Goal: Task Accomplishment & Management: Manage account settings

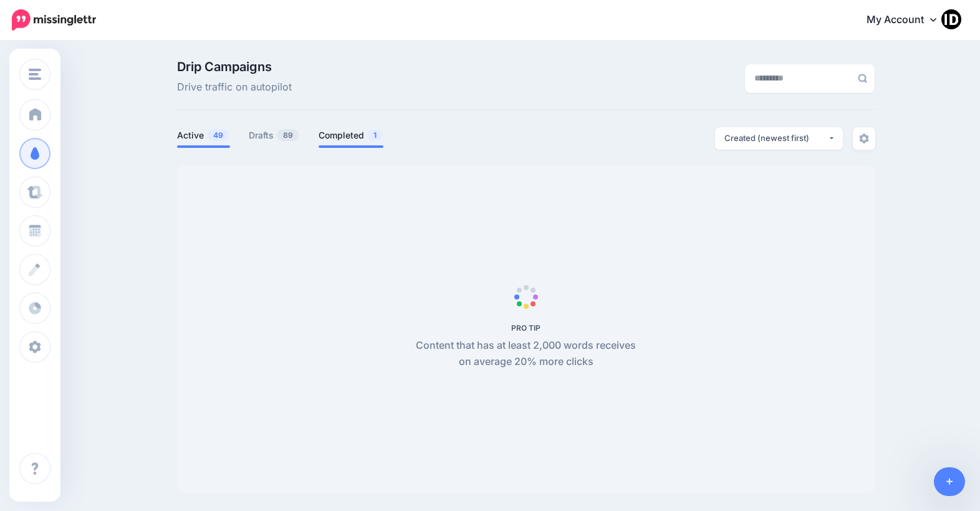
click at [343, 131] on link "Completed 1" at bounding box center [351, 135] width 65 height 15
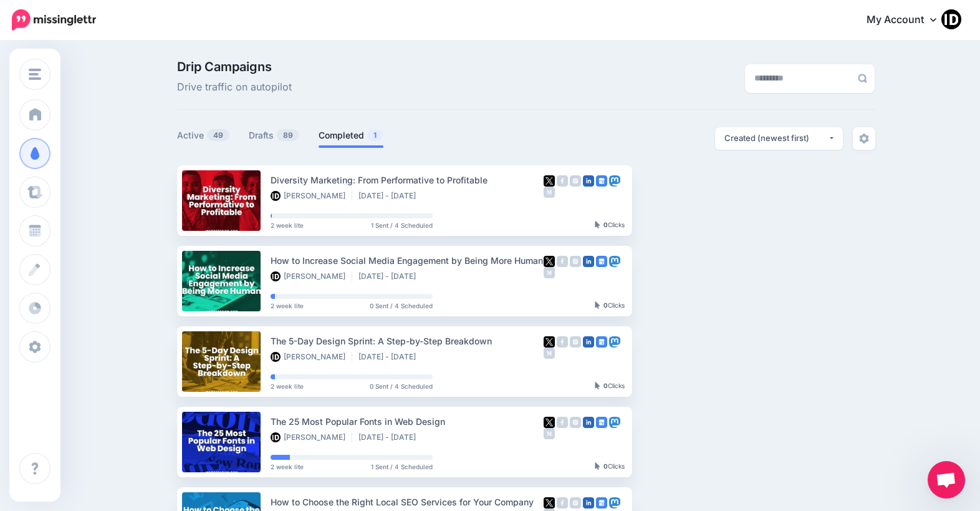
click at [348, 135] on link "Completed 1" at bounding box center [351, 135] width 65 height 15
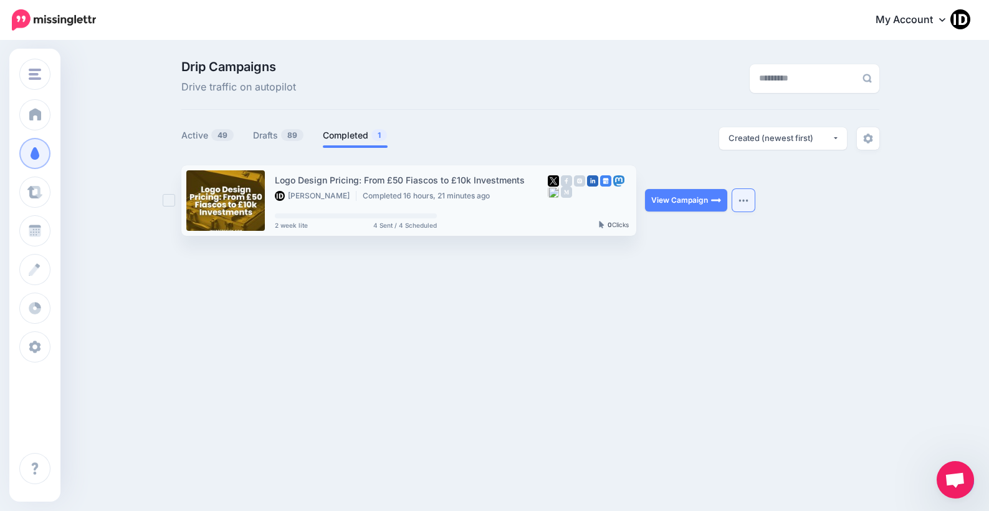
click at [746, 204] on button "button" at bounding box center [744, 200] width 22 height 22
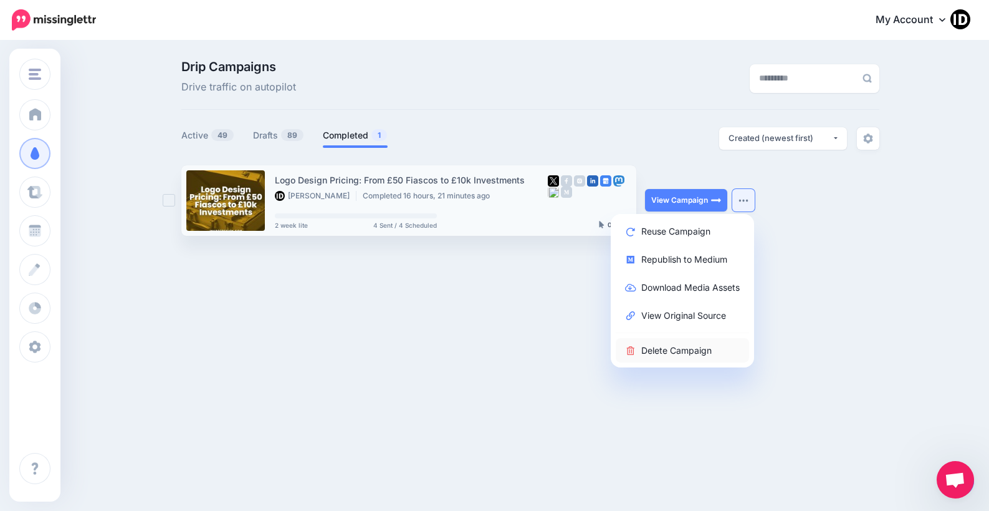
click at [685, 348] on link "Delete Campaign" at bounding box center [682, 350] width 133 height 24
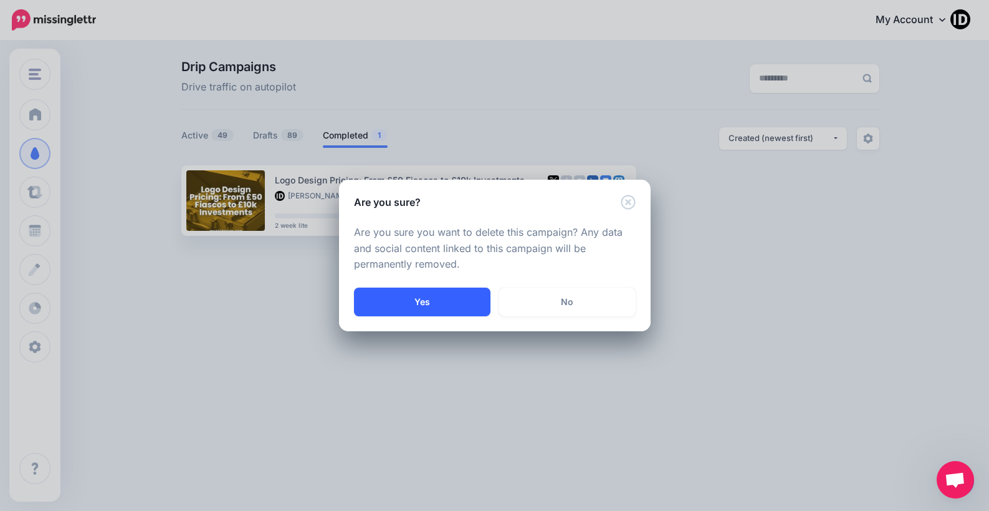
click at [424, 294] on button "Yes" at bounding box center [422, 301] width 137 height 29
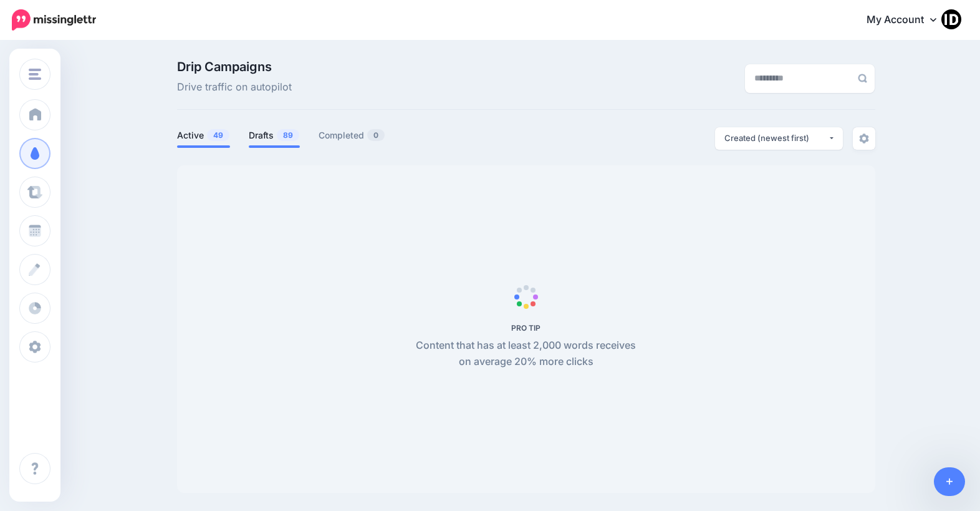
click at [284, 137] on span "89" at bounding box center [288, 135] width 22 height 12
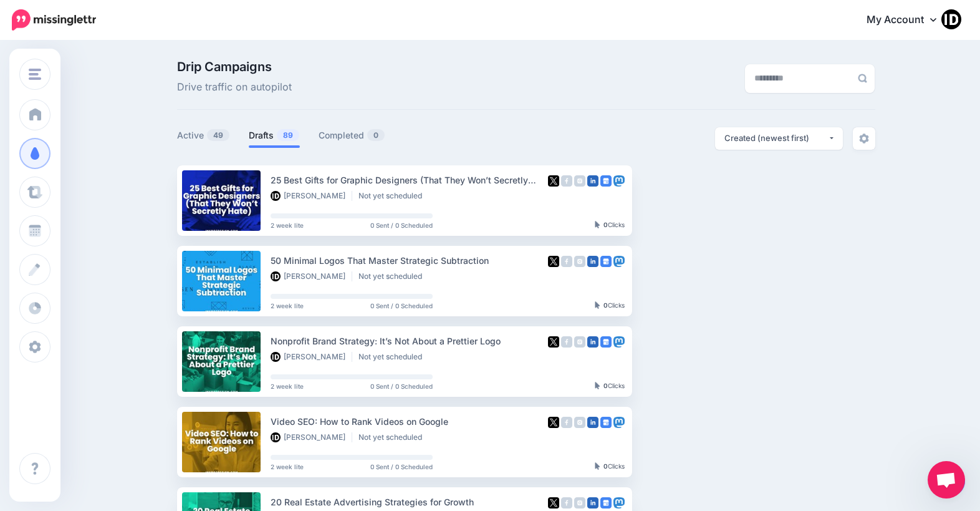
click at [687, 204] on link "Setup Campaign" at bounding box center [683, 200] width 85 height 22
click at [271, 142] on link "Drafts 89" at bounding box center [274, 135] width 51 height 15
